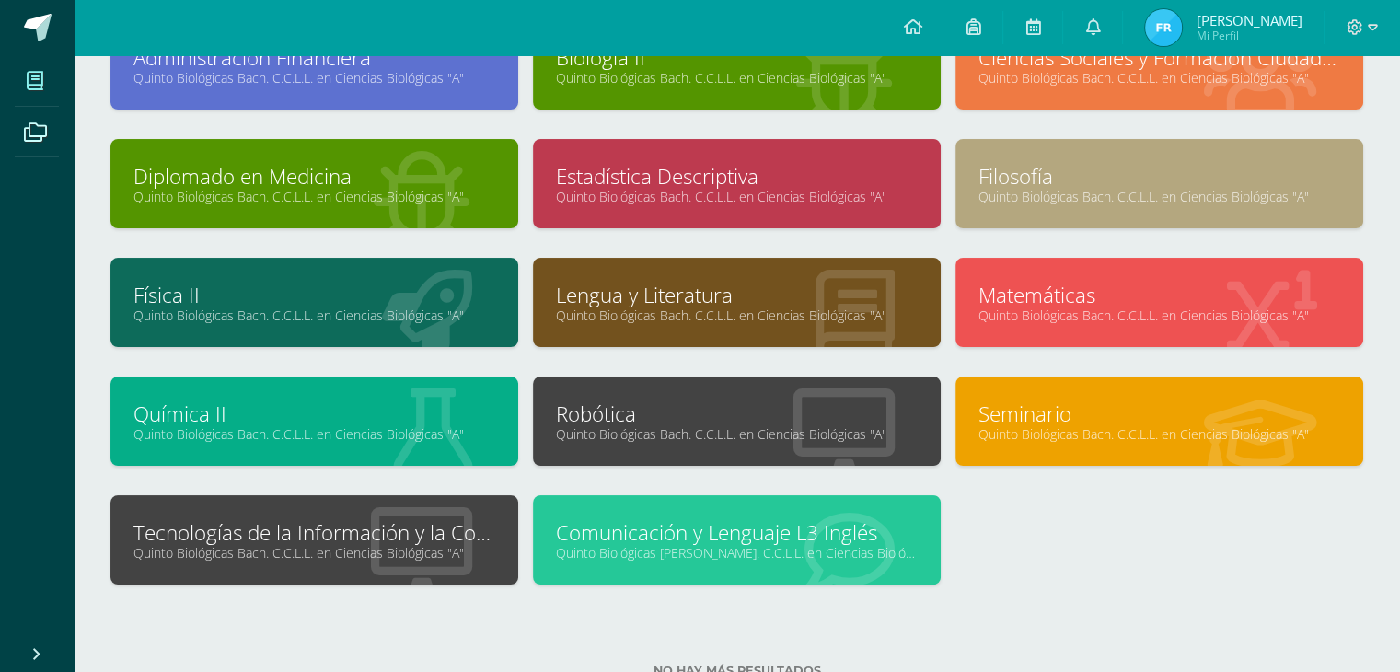
scroll to position [181, 0]
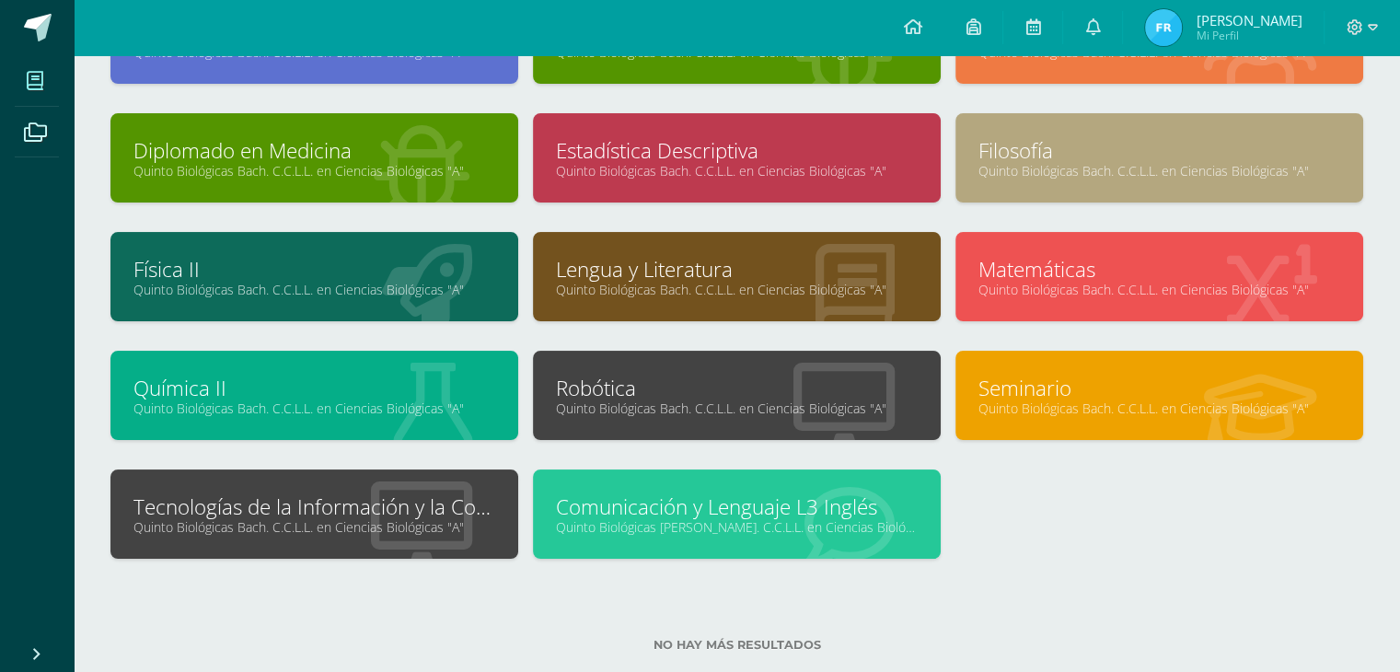
click at [462, 502] on link "Tecnologías de la Información y la Comunicación II" at bounding box center [314, 506] width 362 height 29
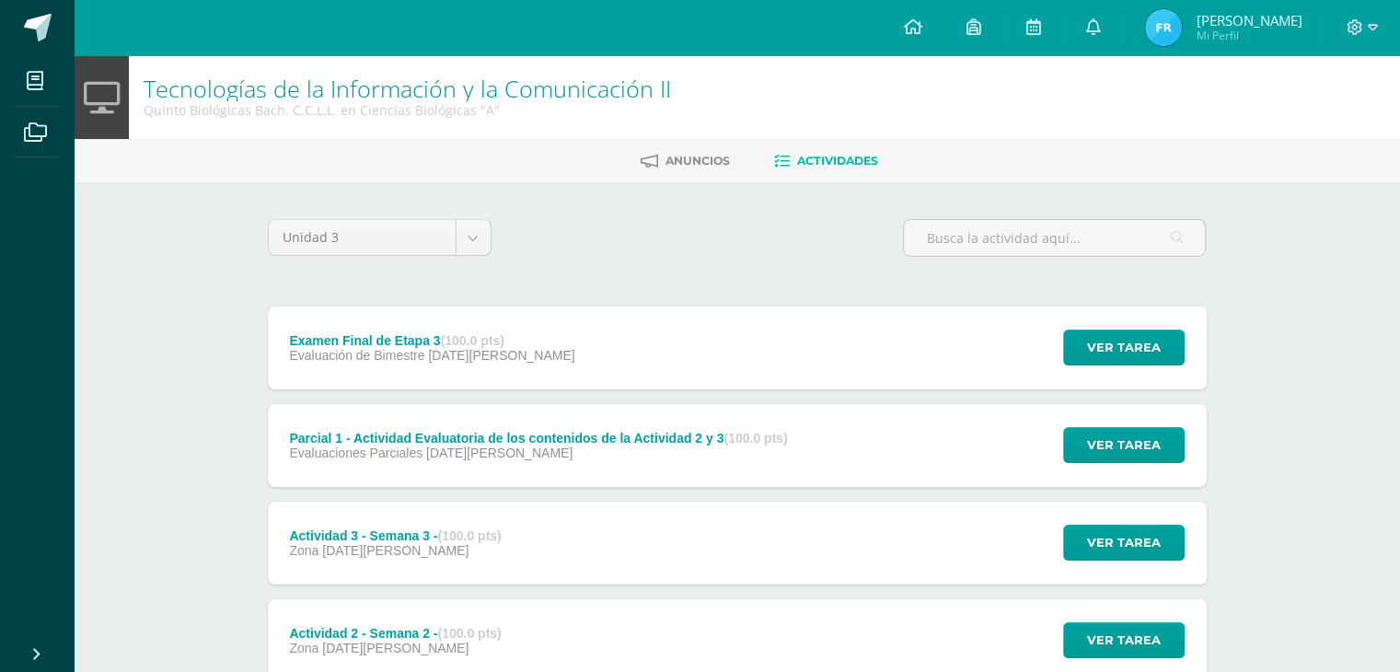
click at [424, 536] on div "Actividad 3 - Semana 3 - (100.0 pts)" at bounding box center [395, 535] width 212 height 15
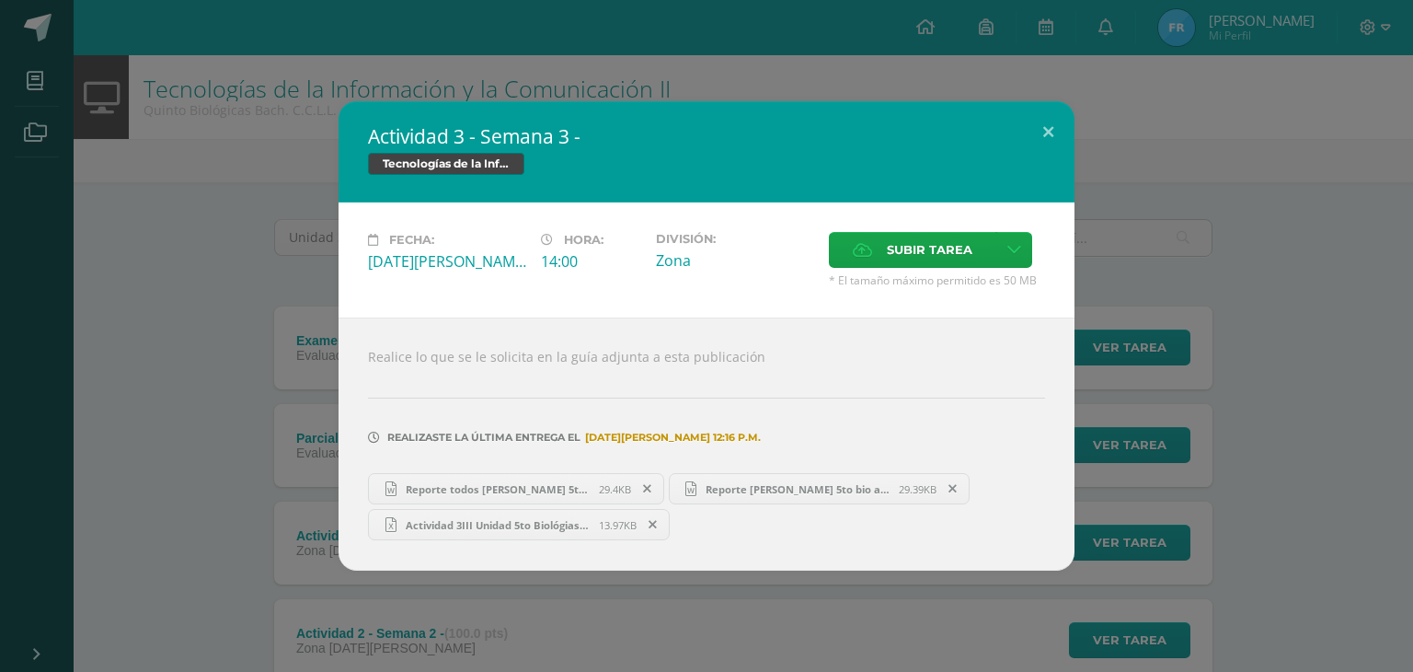
click at [552, 524] on span "Actividad 3III Unidad 5to Biológias A -Nicolle rodriguyez quevedo.xlsx" at bounding box center [498, 525] width 202 height 14
click at [519, 487] on span "Reporte todos Nicolle Rodríguez 5to bio a.docx" at bounding box center [498, 489] width 202 height 14
click at [821, 490] on span "Reporte Nicolle Rodríguez 5to bio a.docx" at bounding box center [798, 489] width 202 height 14
